Goal: Information Seeking & Learning: Learn about a topic

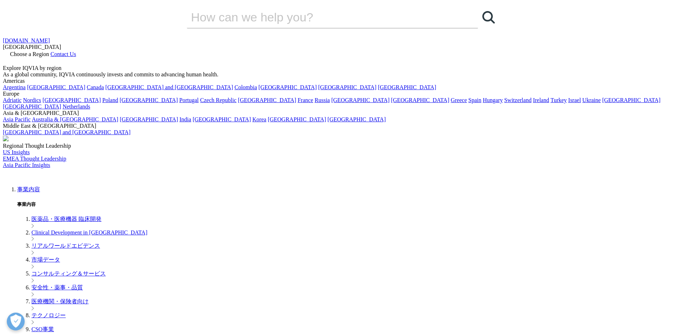
scroll to position [70, 0]
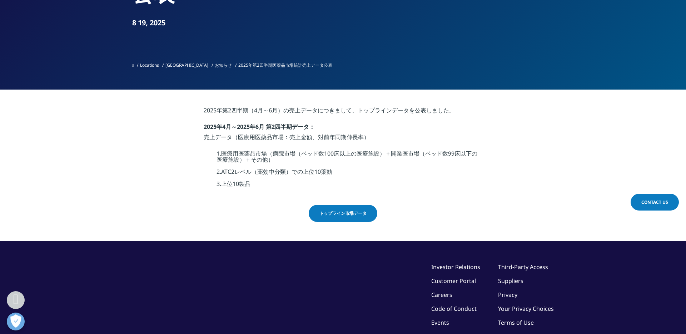
scroll to position [165, 0]
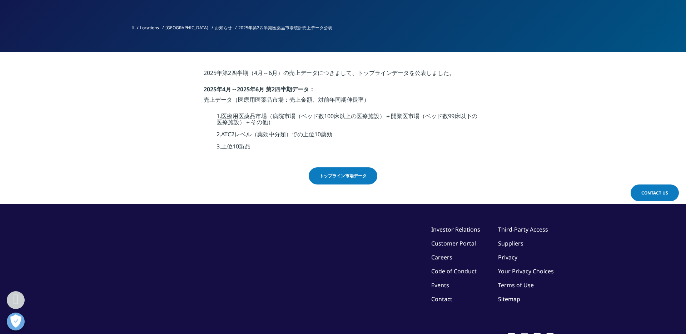
click at [349, 174] on span "トップライン市場データ" at bounding box center [342, 176] width 47 height 6
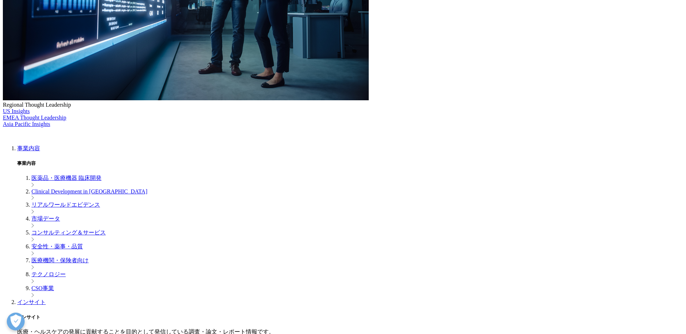
scroll to position [229, 0]
